Goal: Find specific page/section: Find specific page/section

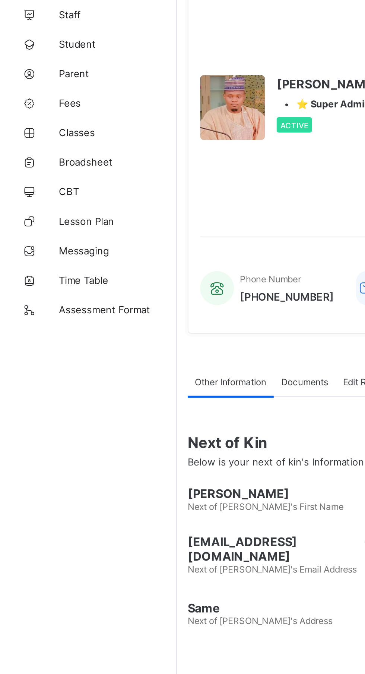
click at [50, 123] on link "Classes" at bounding box center [44, 119] width 89 height 15
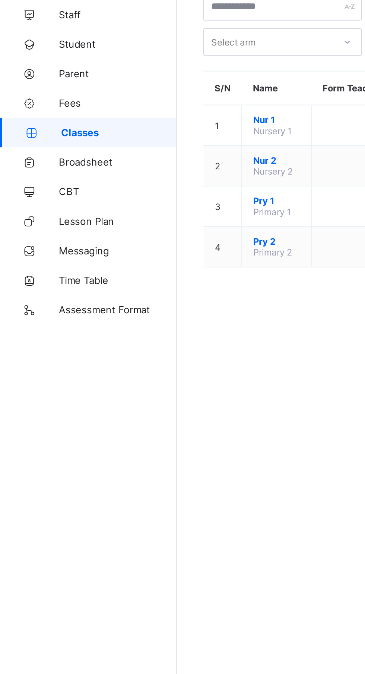
click at [140, 133] on span "Nur 2" at bounding box center [140, 133] width 24 height 6
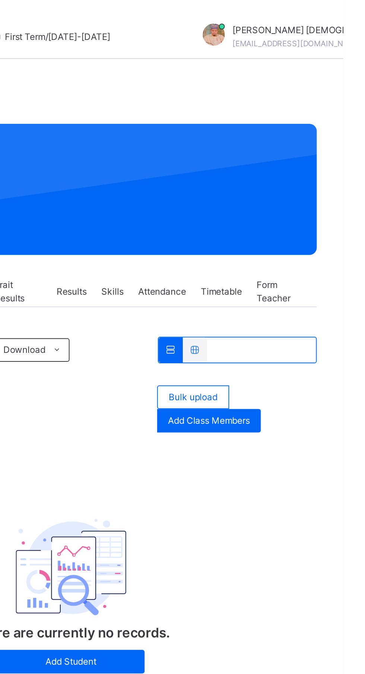
click at [328, 291] on div "There are currently no records. Add Student" at bounding box center [227, 295] width 249 height 107
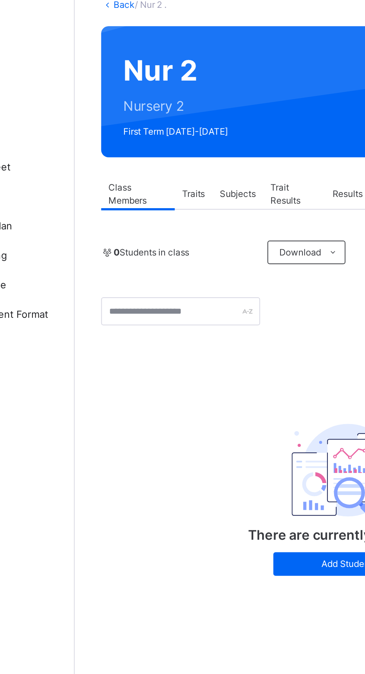
click at [180, 150] on span "Subjects" at bounding box center [172, 147] width 18 height 7
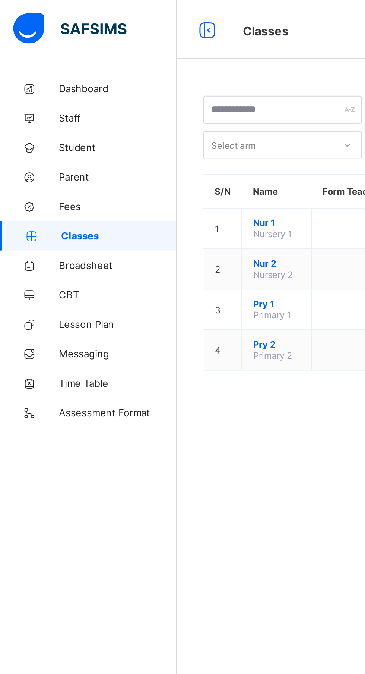
click at [145, 174] on span "Pry 2" at bounding box center [140, 174] width 24 height 6
